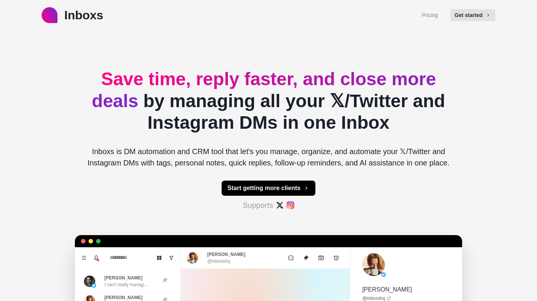
click at [157, 79] on span "Save time, reply faster, and close more deals" at bounding box center [264, 90] width 344 height 42
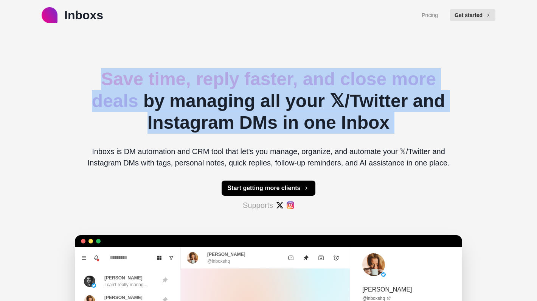
click at [157, 79] on span "Save time, reply faster, and close more deals" at bounding box center [264, 90] width 344 height 42
click at [210, 73] on span "Save time, reply faster, and close more deals" at bounding box center [264, 90] width 344 height 42
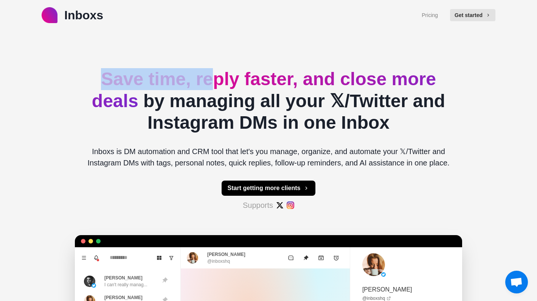
drag, startPoint x: 89, startPoint y: 74, endPoint x: 214, endPoint y: 74, distance: 125.6
click at [214, 74] on h2 "Save time, reply faster, and close more deals by managing all your 𝕏/Twitter an…" at bounding box center [268, 100] width 375 height 65
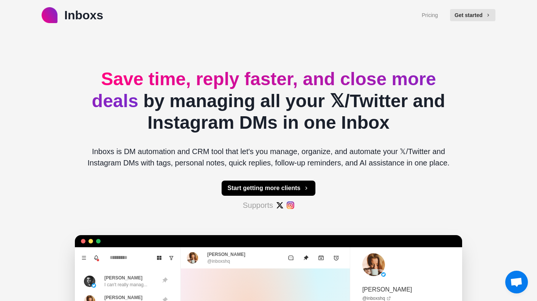
click at [250, 83] on span "Save time, reply faster, and close more deals" at bounding box center [264, 90] width 344 height 42
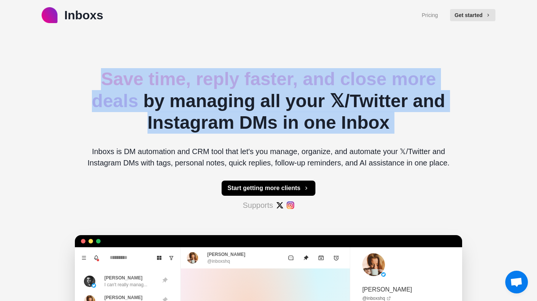
click at [250, 83] on span "Save time, reply faster, and close more deals" at bounding box center [264, 90] width 344 height 42
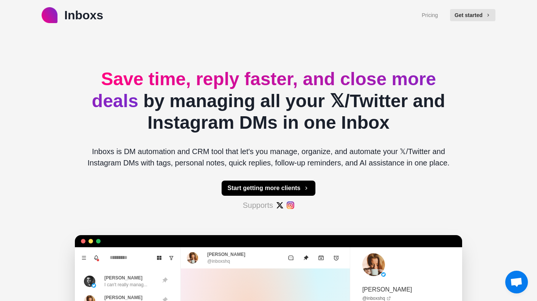
click at [252, 109] on h2 "Save time, reply faster, and close more deals by managing all your 𝕏/Twitter an…" at bounding box center [268, 100] width 375 height 65
drag, startPoint x: 283, startPoint y: 124, endPoint x: 235, endPoint y: 114, distance: 49.7
click at [235, 114] on h2 "Save time, reply faster, and close more deals by managing all your 𝕏/Twitter an…" at bounding box center [268, 100] width 375 height 65
click at [234, 114] on h2 "Save time, reply faster, and close more deals by managing all your 𝕏/Twitter an…" at bounding box center [268, 100] width 375 height 65
drag, startPoint x: 149, startPoint y: 116, endPoint x: 238, endPoint y: 122, distance: 88.7
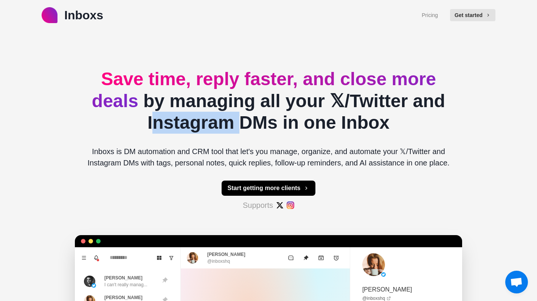
click at [238, 122] on h2 "Save time, reply faster, and close more deals by managing all your 𝕏/Twitter an…" at bounding box center [268, 100] width 375 height 65
drag, startPoint x: 238, startPoint y: 122, endPoint x: 98, endPoint y: 113, distance: 140.2
click at [98, 113] on h2 "Save time, reply faster, and close more deals by managing all your 𝕏/Twitter an…" at bounding box center [268, 100] width 375 height 65
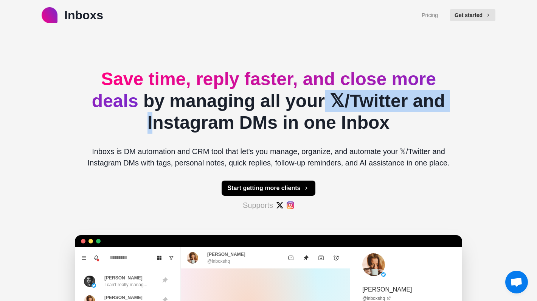
drag, startPoint x: 114, startPoint y: 117, endPoint x: 312, endPoint y: 102, distance: 199.2
click at [312, 102] on h2 "Save time, reply faster, and close more deals by managing all your 𝕏/Twitter an…" at bounding box center [268, 100] width 375 height 65
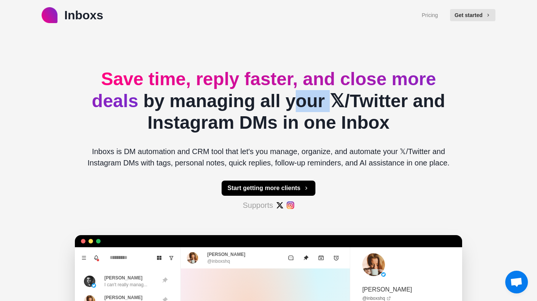
click at [312, 102] on h2 "Save time, reply faster, and close more deals by managing all your 𝕏/Twitter an…" at bounding box center [268, 100] width 375 height 65
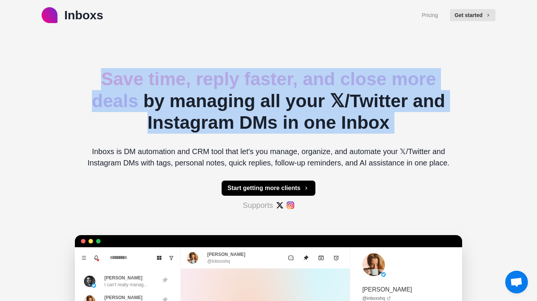
click at [312, 102] on h2 "Save time, reply faster, and close more deals by managing all your 𝕏/Twitter an…" at bounding box center [268, 100] width 375 height 65
click at [395, 126] on h2 "Save time, reply faster, and close more deals by managing all your 𝕏/Twitter an…" at bounding box center [268, 100] width 375 height 65
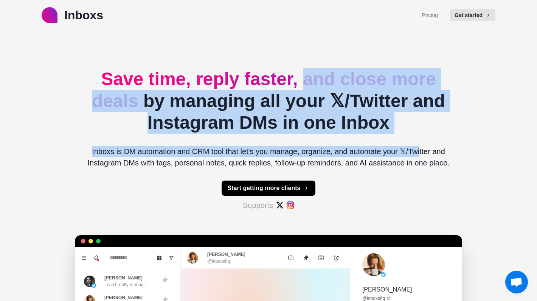
drag, startPoint x: 416, startPoint y: 151, endPoint x: 302, endPoint y: 76, distance: 136.7
click at [302, 76] on div "Save time, reply faster, and close more deals by managing all your 𝕏/Twitter an…" at bounding box center [268, 252] width 375 height 444
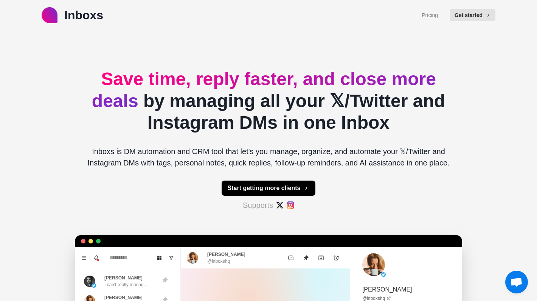
click at [222, 39] on div "Save time, reply faster, and close more deals by managing all your 𝕏/Twitter an…" at bounding box center [268, 252] width 375 height 444
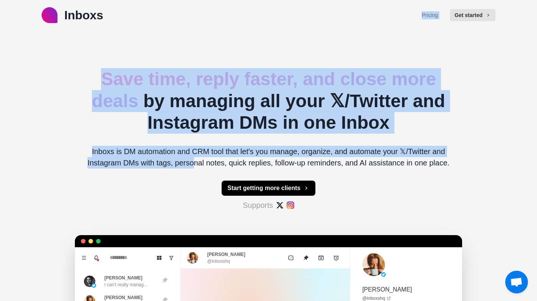
drag, startPoint x: 109, startPoint y: 12, endPoint x: 196, endPoint y: 165, distance: 176.2
click at [196, 165] on div "Inboxs Pricing Get started Save time, reply faster, and close more deals by man…" at bounding box center [268, 237] width 537 height 474
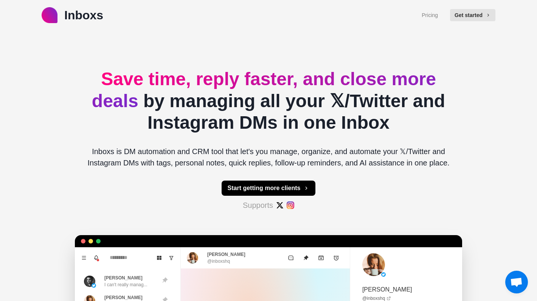
click at [199, 185] on div "Save time, reply faster, and close more deals by managing all your 𝕏/Twitter an…" at bounding box center [268, 252] width 375 height 444
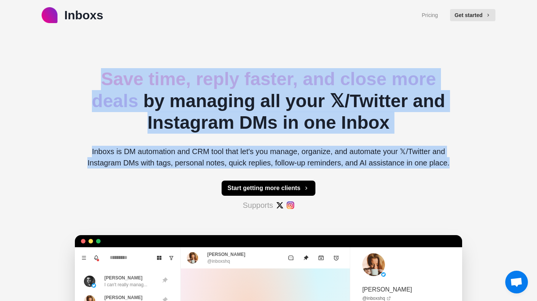
drag, startPoint x: 185, startPoint y: 177, endPoint x: 143, endPoint y: 53, distance: 130.3
click at [143, 53] on div "Save time, reply faster, and close more deals by managing all your 𝕏/Twitter an…" at bounding box center [268, 252] width 375 height 444
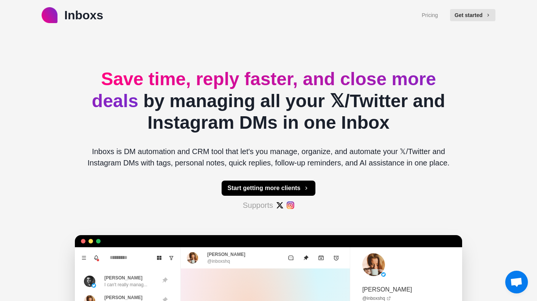
click at [148, 48] on div "Save time, reply faster, and close more deals by managing all your 𝕏/Twitter an…" at bounding box center [268, 252] width 375 height 444
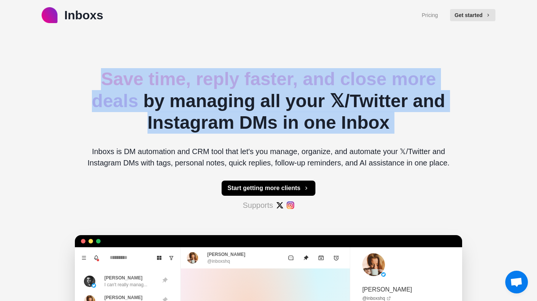
drag, startPoint x: 148, startPoint y: 48, endPoint x: 153, endPoint y: 142, distance: 93.9
click at [153, 142] on div "Save time, reply faster, and close more deals by managing all your 𝕏/Twitter an…" at bounding box center [268, 252] width 375 height 444
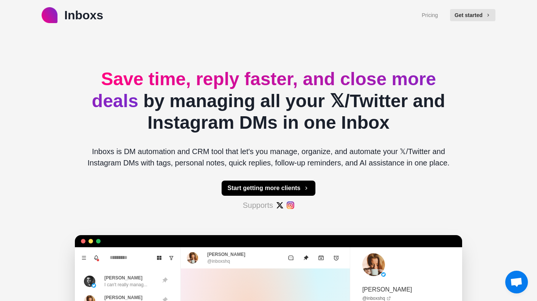
click at [153, 142] on div "Save time, reply faster, and close more deals by managing all your 𝕏/Twitter an…" at bounding box center [268, 252] width 375 height 444
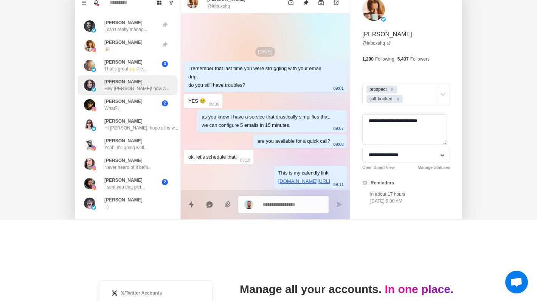
scroll to position [255, 0]
click at [283, 215] on div at bounding box center [265, 204] width 169 height 29
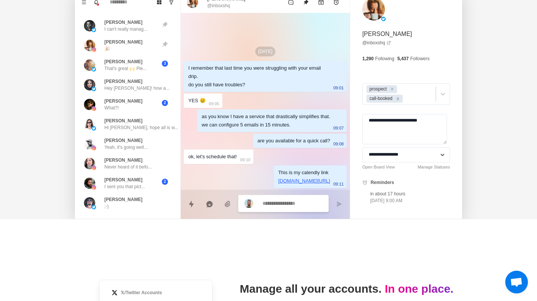
click at [278, 204] on textarea at bounding box center [293, 203] width 60 height 11
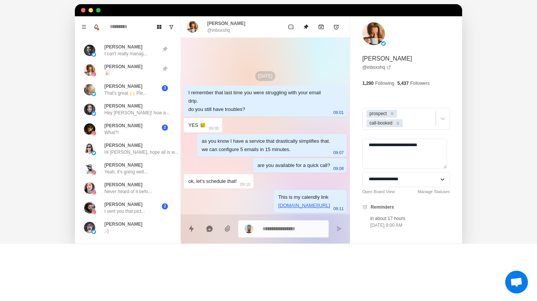
scroll to position [229, 0]
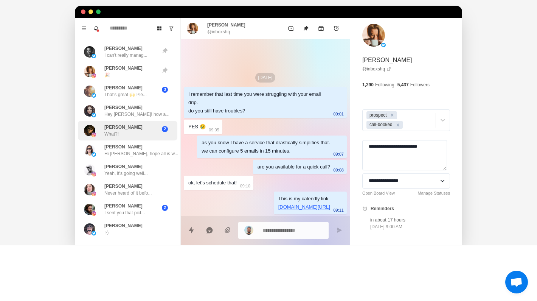
click at [123, 130] on div "[PERSON_NAME] What?!" at bounding box center [119, 131] width 71 height 14
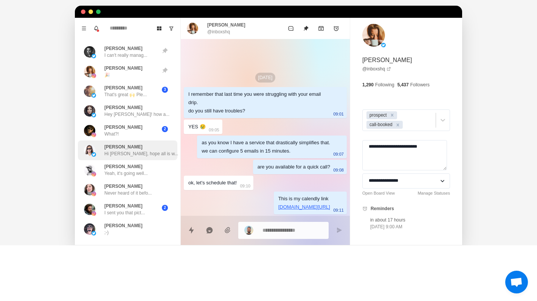
click at [127, 150] on p "Hi [PERSON_NAME], hope all is w..." at bounding box center [141, 153] width 74 height 7
click at [403, 157] on textarea "**********" at bounding box center [404, 155] width 85 height 30
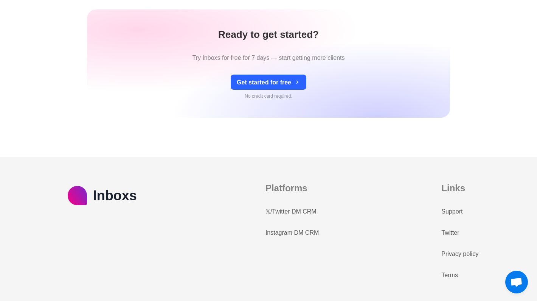
scroll to position [3306, 0]
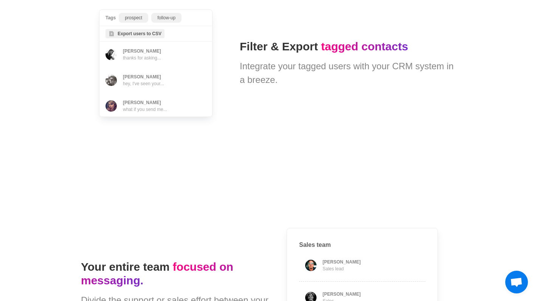
type textarea "*"
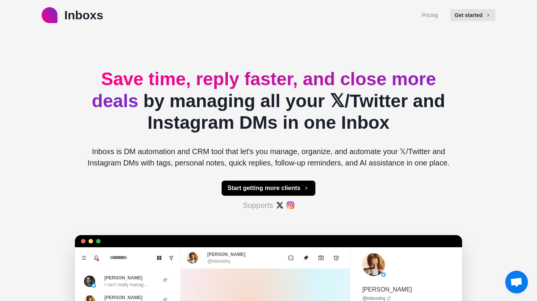
scroll to position [0, 0]
